Goal: Task Accomplishment & Management: Complete application form

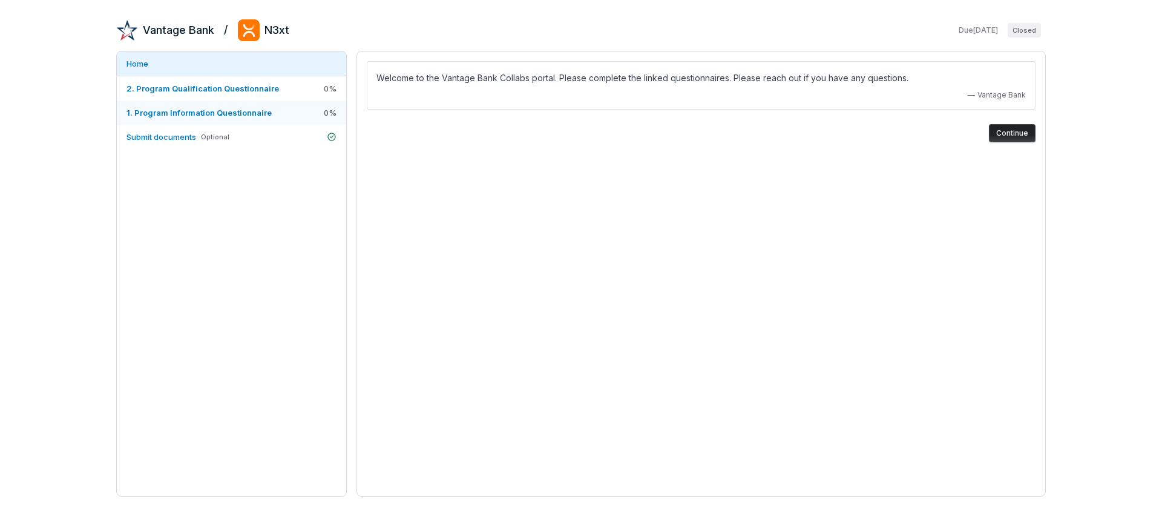
click at [226, 110] on span "1. Program Information Questionnaire" at bounding box center [199, 113] width 145 height 10
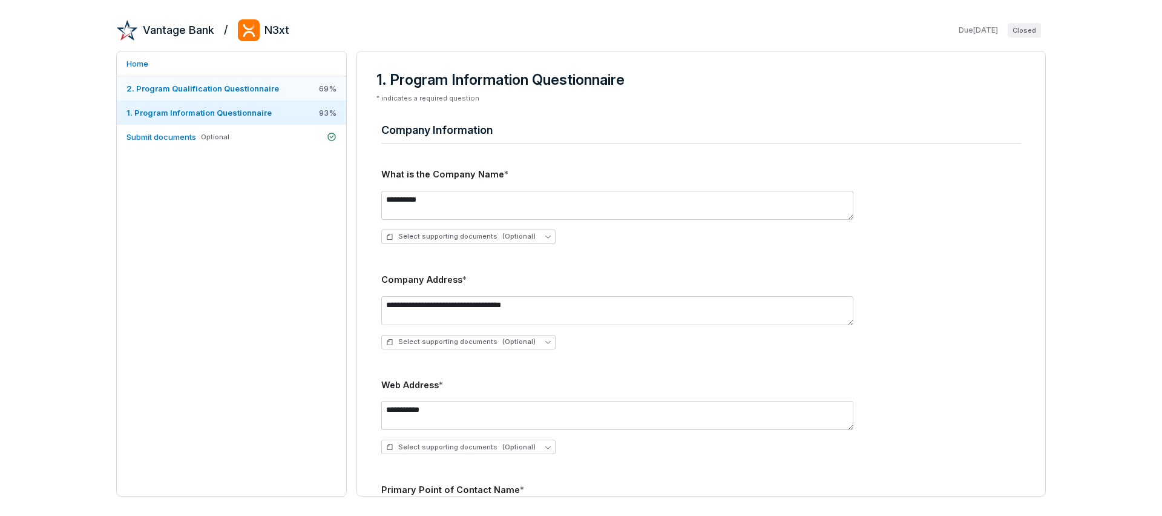
click at [226, 89] on span "2. Program Qualification Questionnaire" at bounding box center [203, 89] width 153 height 10
